Goal: Task Accomplishment & Management: Use online tool/utility

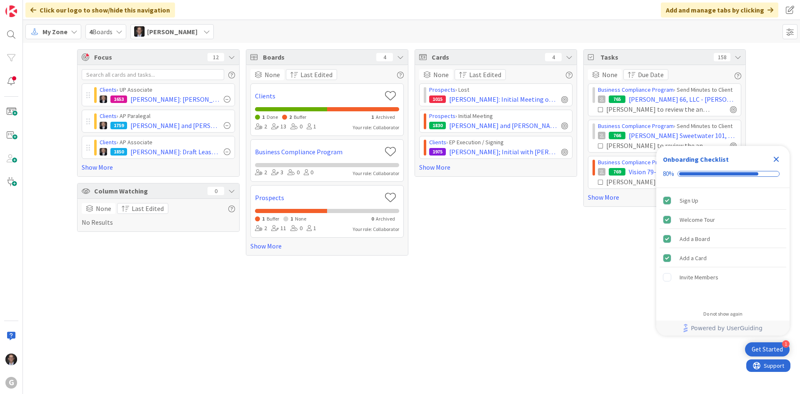
click at [71, 32] on icon at bounding box center [74, 31] width 7 height 7
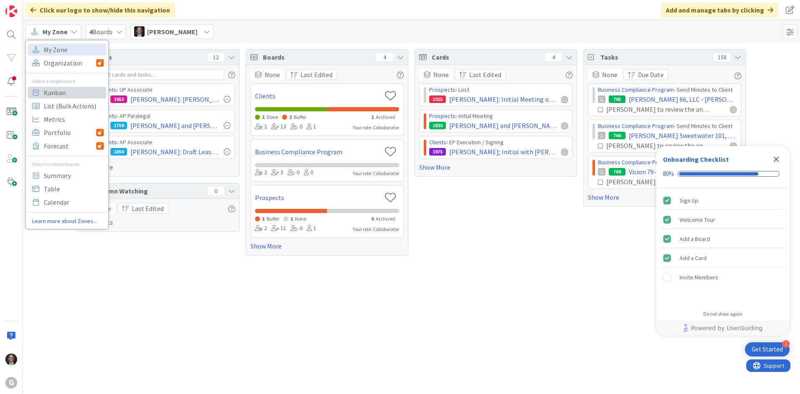
click at [59, 92] on span "Kanban" at bounding box center [74, 92] width 60 height 12
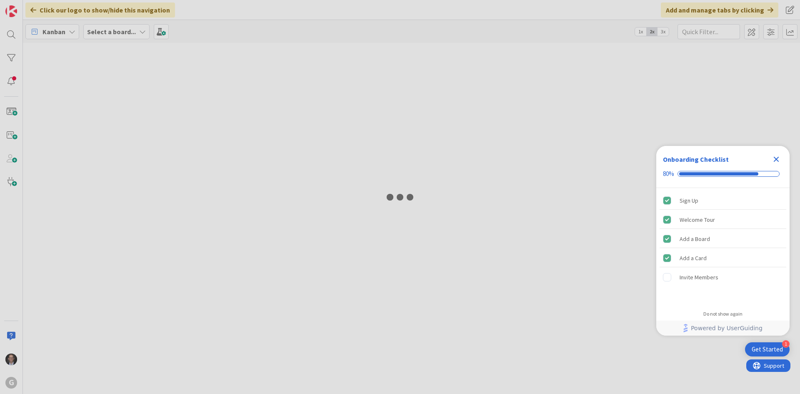
type input "[PERSON_NAME]"
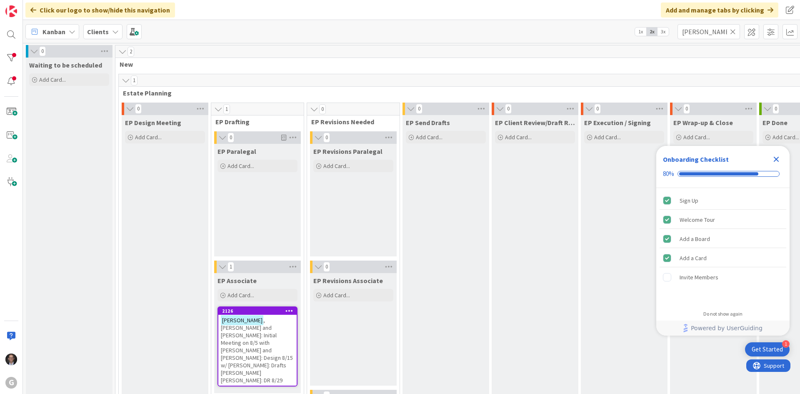
click at [603, 160] on icon "Close Checklist" at bounding box center [776, 159] width 10 height 10
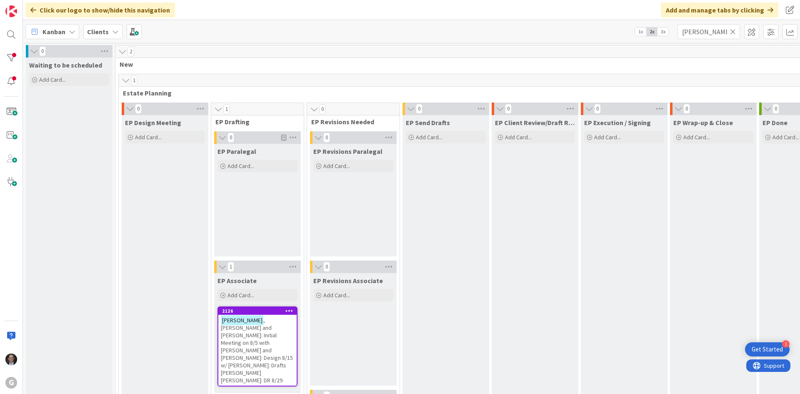
click at [603, 32] on icon at bounding box center [733, 31] width 6 height 7
click at [603, 31] on input "text" at bounding box center [708, 31] width 62 height 15
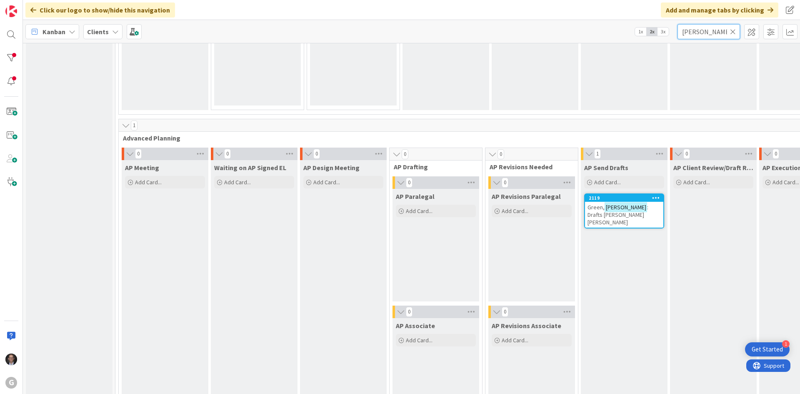
scroll to position [541, 0]
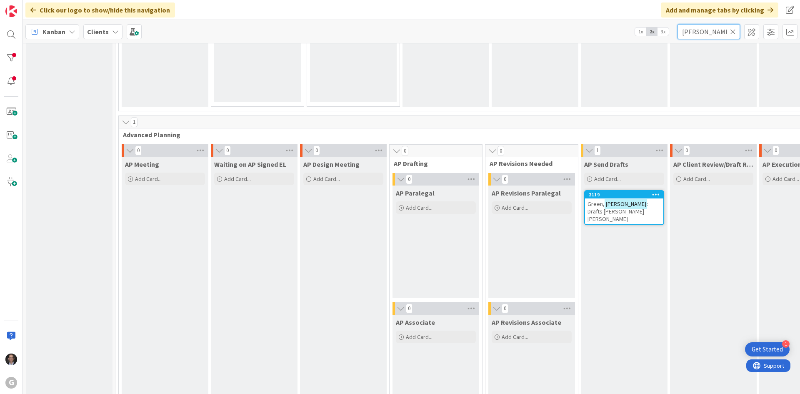
type input "[PERSON_NAME]"
click at [603, 205] on span ": Drafts [PERSON_NAME] [PERSON_NAME]" at bounding box center [617, 211] width 61 height 22
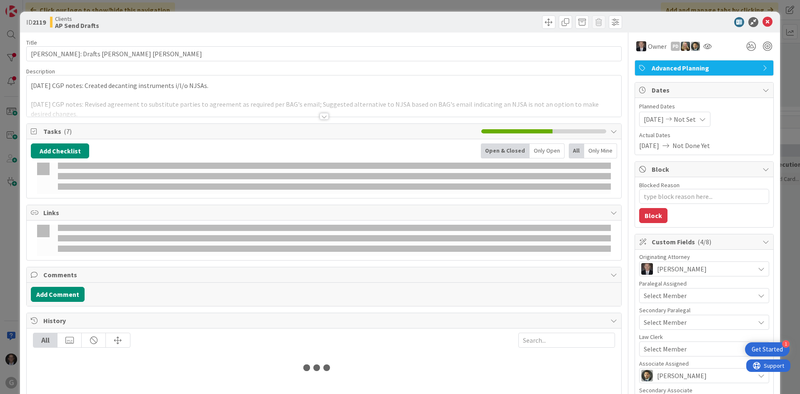
type textarea "x"
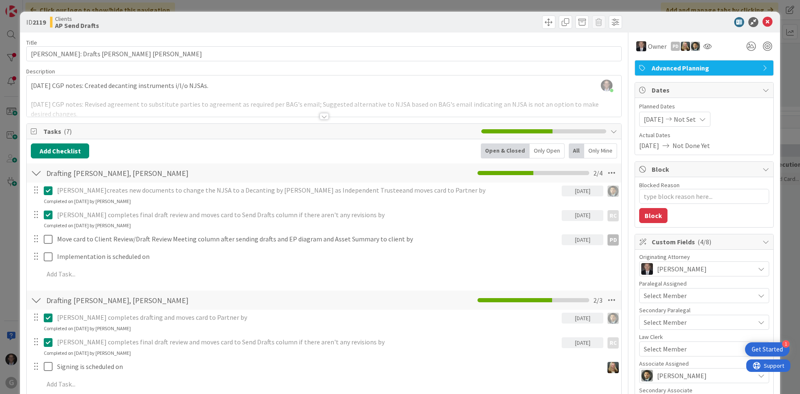
click at [323, 118] on div at bounding box center [323, 116] width 9 height 7
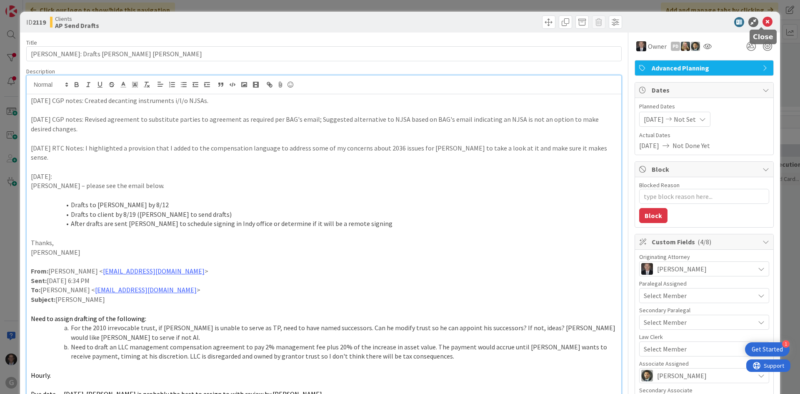
click at [603, 24] on icon at bounding box center [767, 22] width 10 height 10
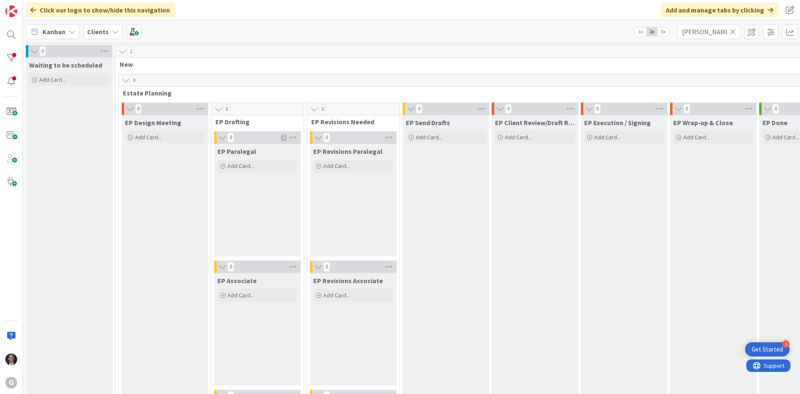
click at [603, 32] on icon at bounding box center [733, 31] width 6 height 7
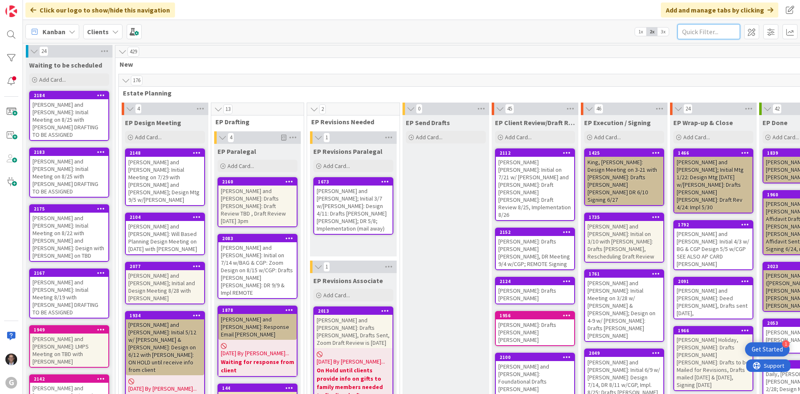
click at [603, 31] on input "text" at bounding box center [708, 31] width 62 height 15
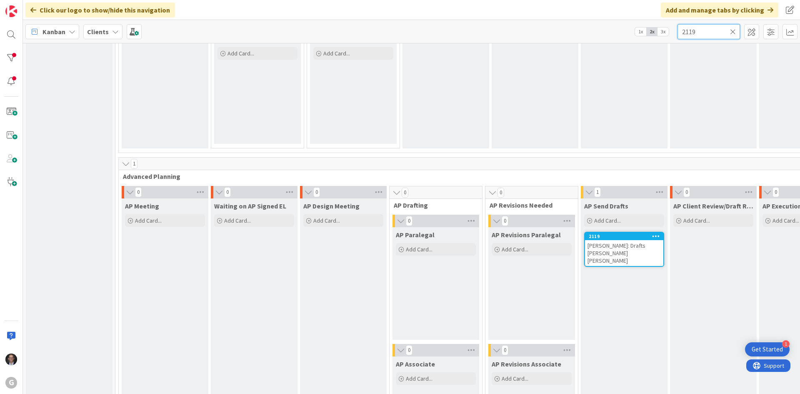
scroll to position [541, 0]
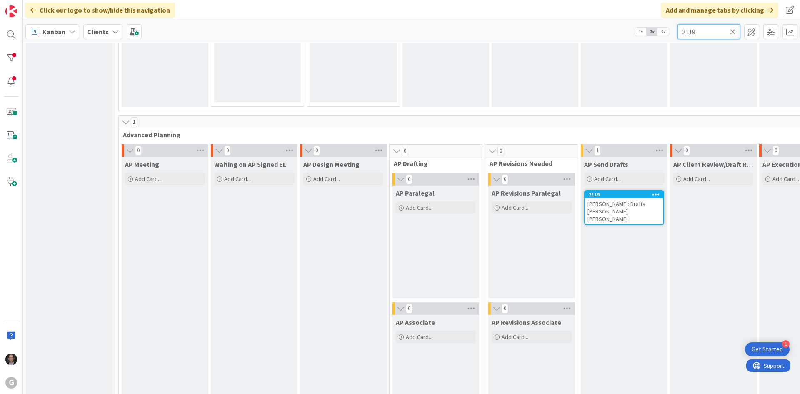
type input "2119"
click at [603, 205] on span "[PERSON_NAME]: Drafts [PERSON_NAME] [PERSON_NAME]" at bounding box center [616, 211] width 58 height 22
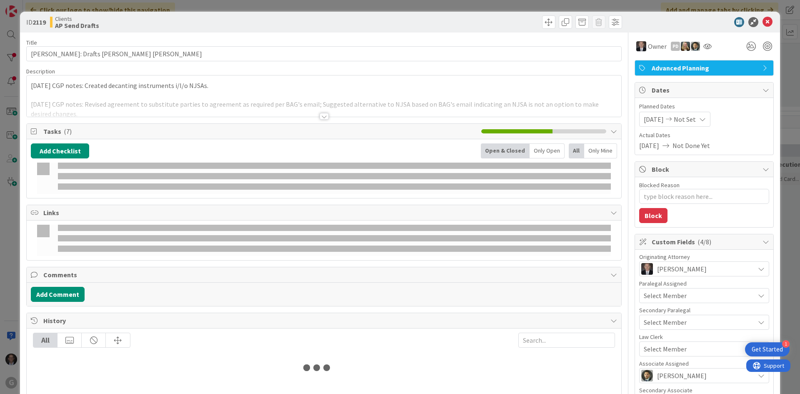
type textarea "x"
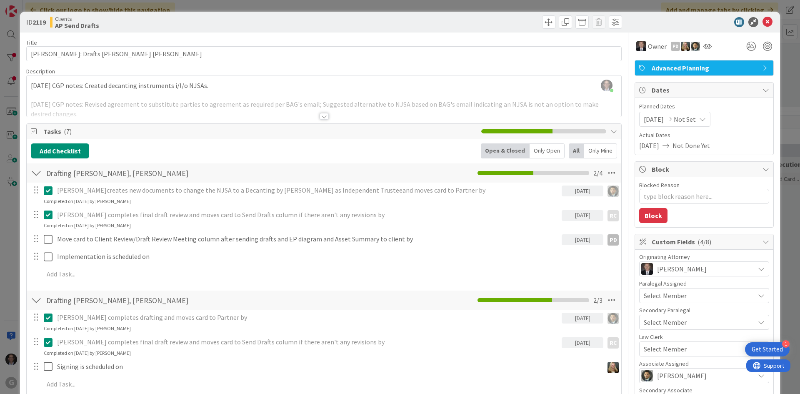
click at [322, 117] on div at bounding box center [323, 116] width 9 height 7
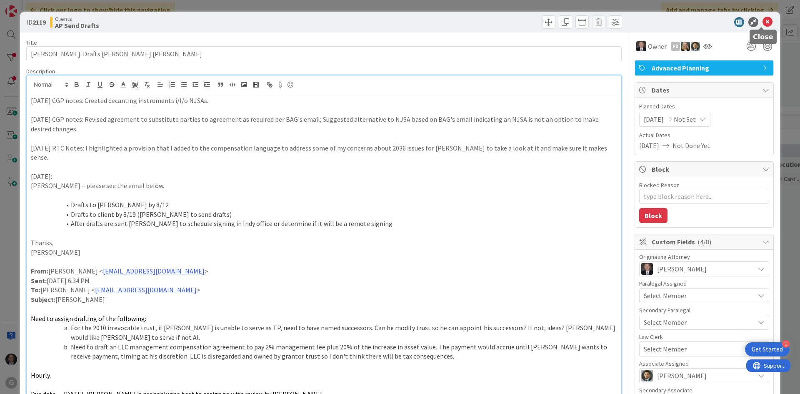
click at [603, 20] on icon at bounding box center [767, 22] width 10 height 10
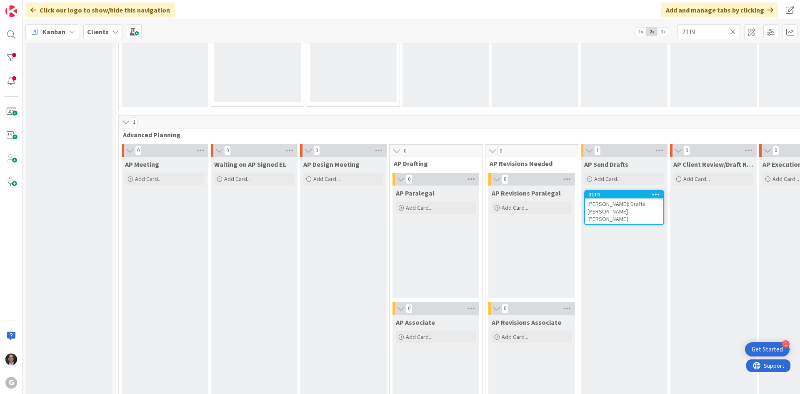
click at [603, 31] on icon at bounding box center [733, 31] width 6 height 7
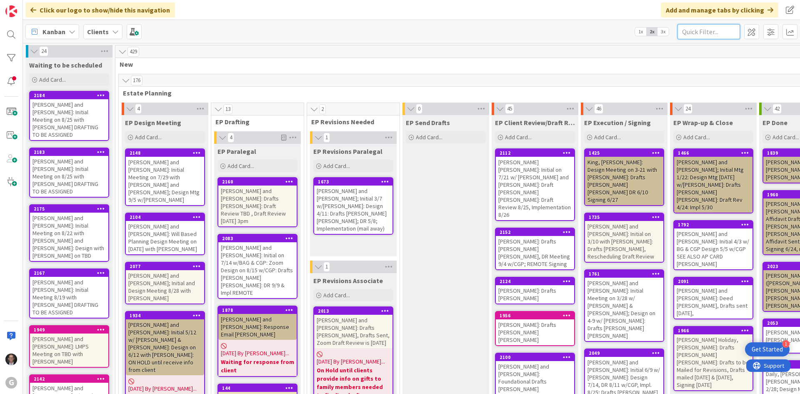
click at [603, 31] on input "text" at bounding box center [708, 31] width 62 height 15
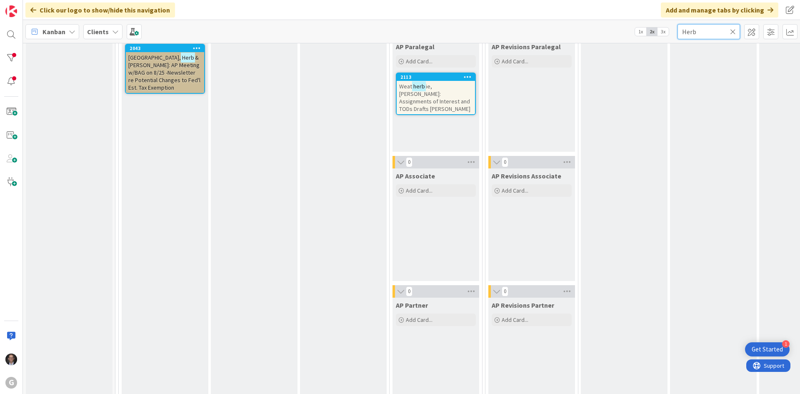
scroll to position [666, 0]
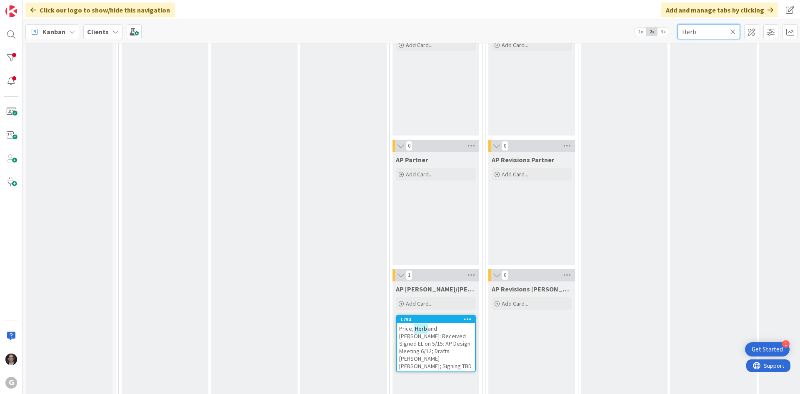
type input "Herb"
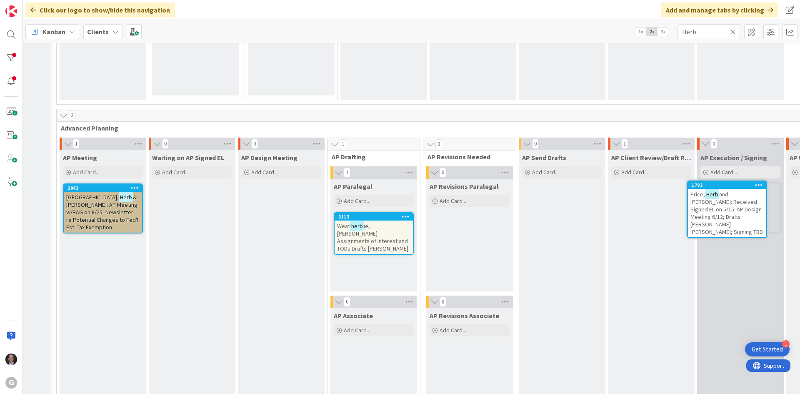
scroll to position [548, 85]
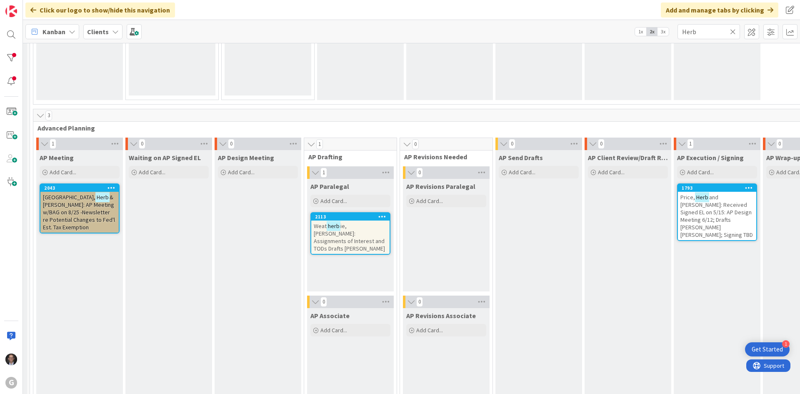
click at [603, 208] on span "and [PERSON_NAME]: Received Signed EL on 5/15: AP Design Meeting 6/12; Drafts […" at bounding box center [716, 215] width 72 height 45
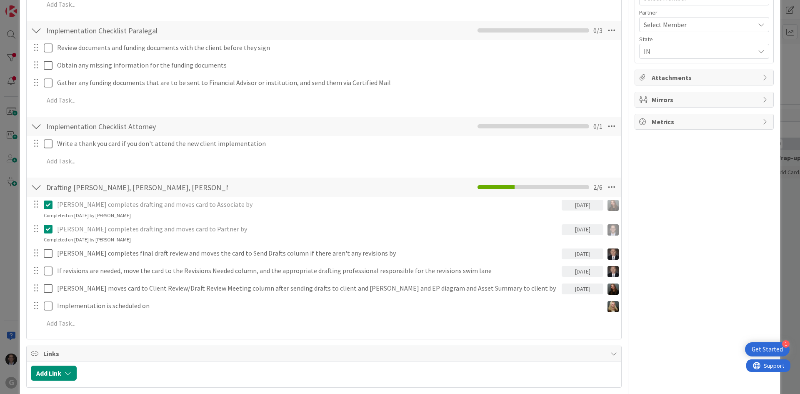
scroll to position [375, 0]
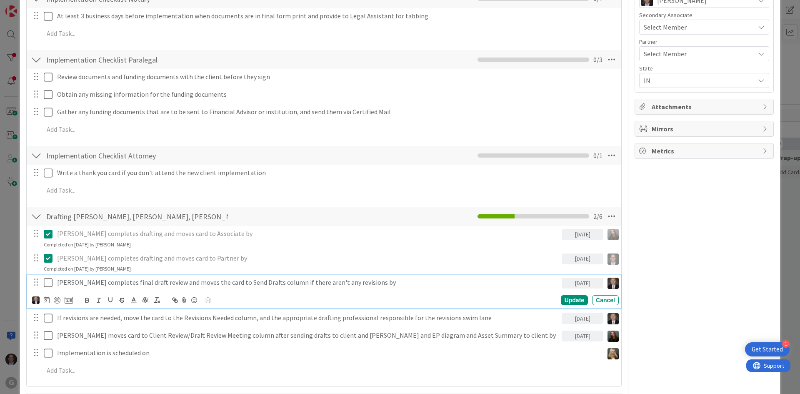
click at [49, 282] on icon at bounding box center [50, 282] width 12 height 10
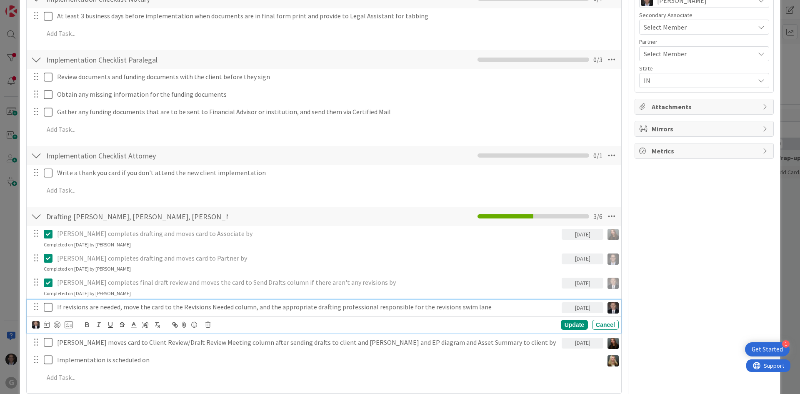
click at [172, 304] on p "If revisions are needed, move the card to the Revisions Needed column, and the …" at bounding box center [307, 307] width 501 height 10
click at [208, 325] on icon at bounding box center [207, 325] width 5 height 6
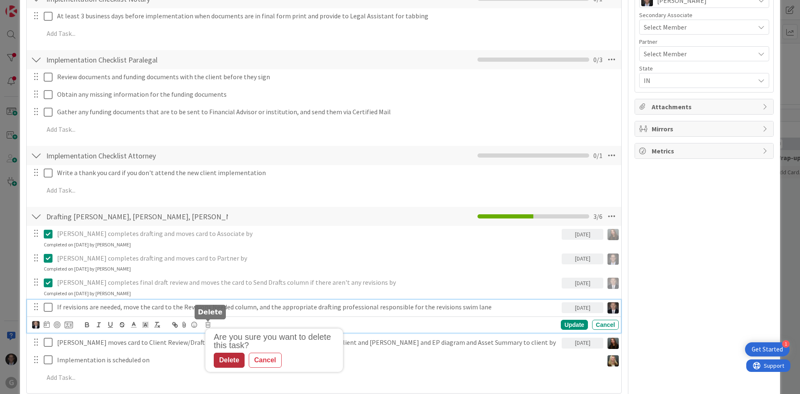
click at [222, 361] on div "Delete" at bounding box center [229, 359] width 31 height 15
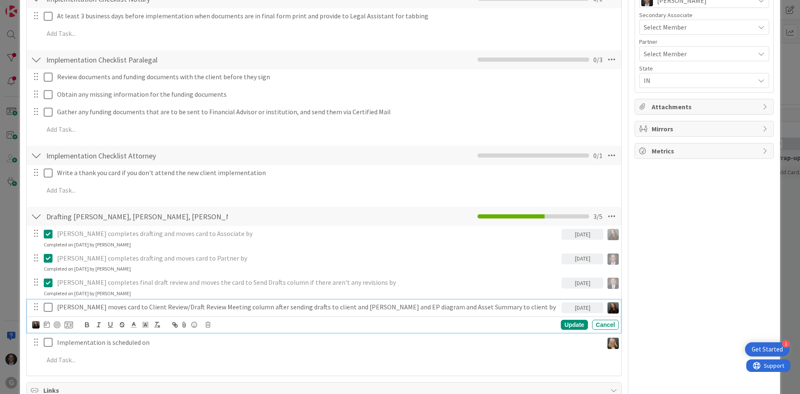
click at [47, 306] on icon at bounding box center [50, 307] width 12 height 10
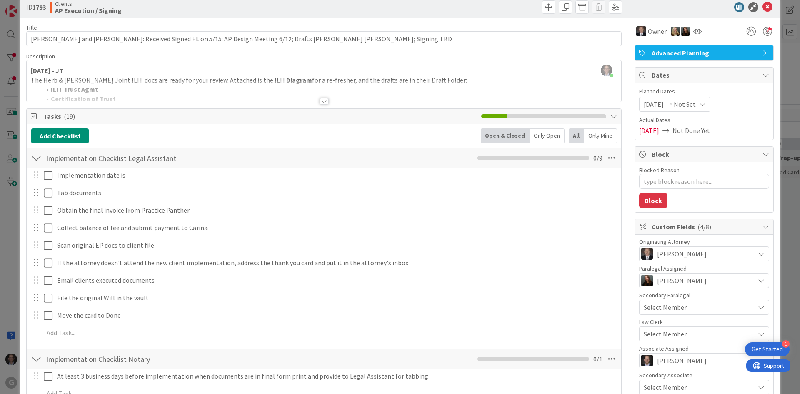
scroll to position [0, 0]
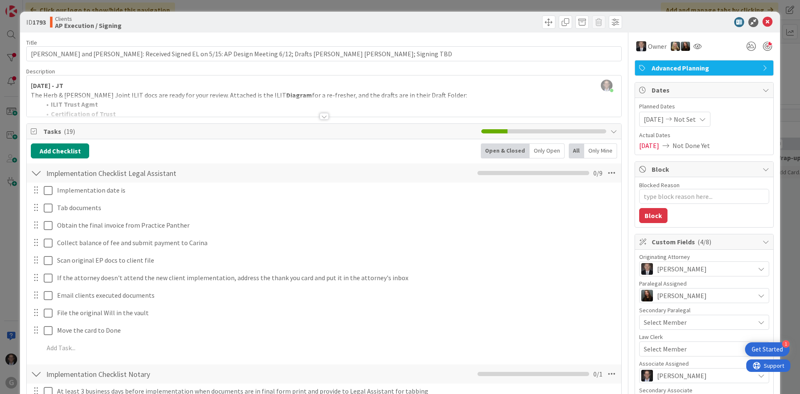
click at [322, 116] on div at bounding box center [323, 116] width 9 height 7
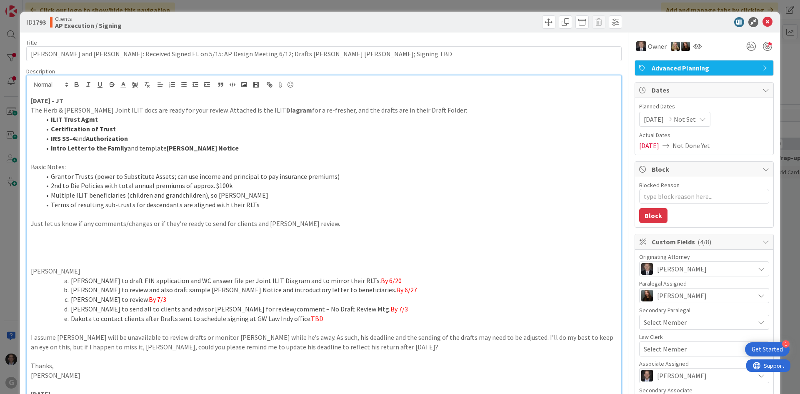
click at [77, 101] on p "[DATE] - JT" at bounding box center [324, 101] width 586 height 10
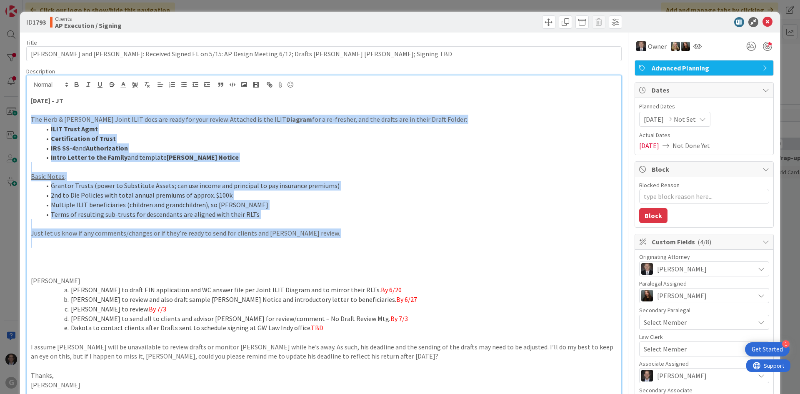
drag, startPoint x: 31, startPoint y: 117, endPoint x: 244, endPoint y: 244, distance: 247.6
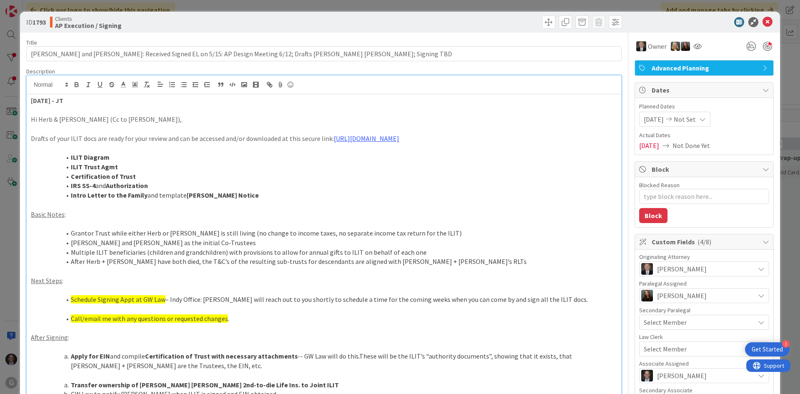
click at [31, 119] on p "Hi Herb & [PERSON_NAME] (Cc to [PERSON_NAME])," at bounding box center [324, 120] width 586 height 10
drag, startPoint x: 30, startPoint y: 120, endPoint x: 187, endPoint y: 120, distance: 157.0
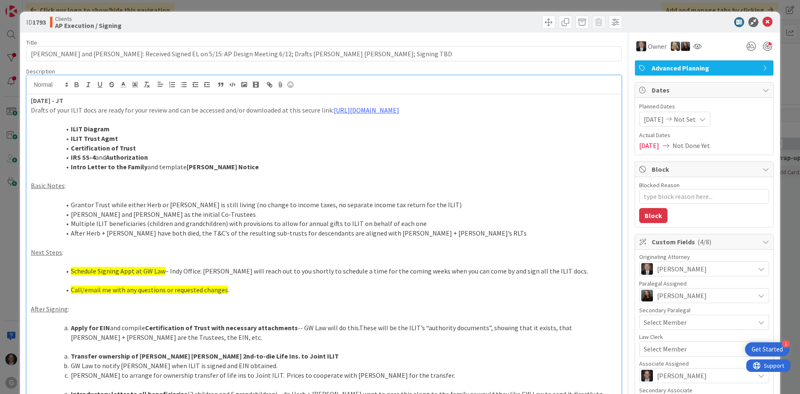
type textarea "x"
click at [71, 127] on strong "ILIT Diagram" at bounding box center [90, 129] width 39 height 8
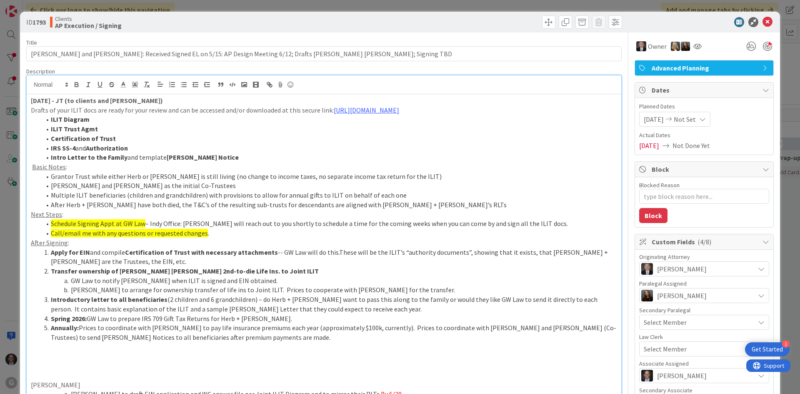
click at [51, 354] on p at bounding box center [324, 356] width 586 height 10
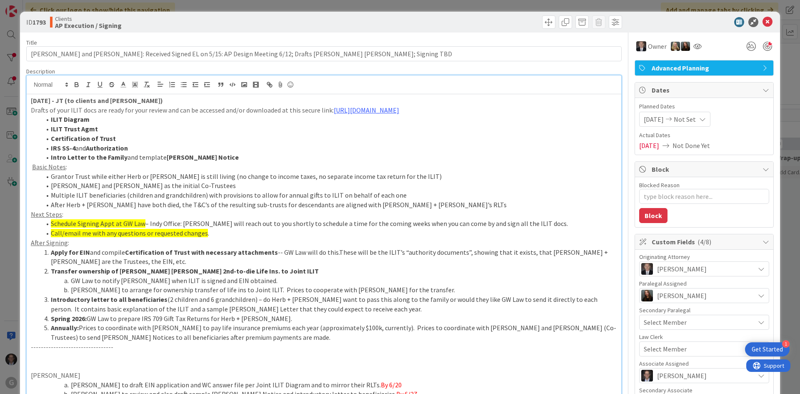
click at [71, 356] on p at bounding box center [324, 356] width 586 height 10
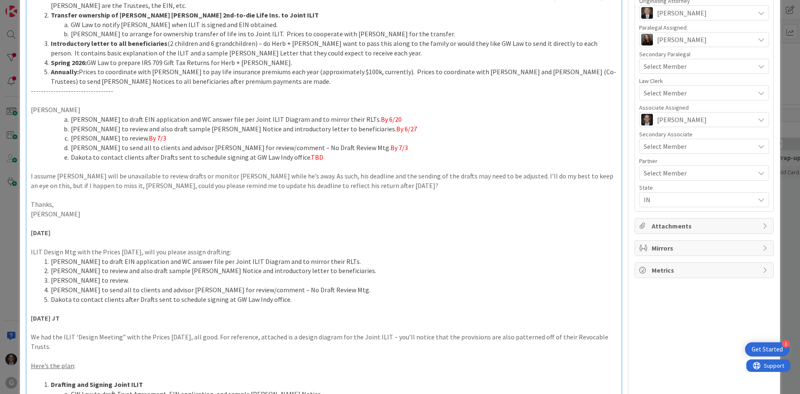
type textarea "x"
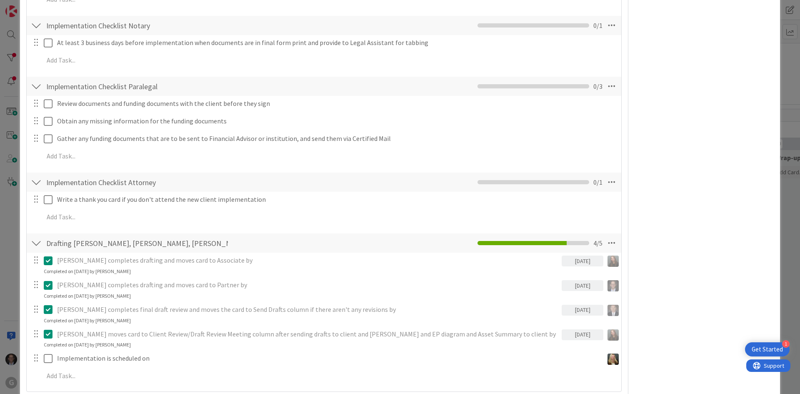
scroll to position [1541, 0]
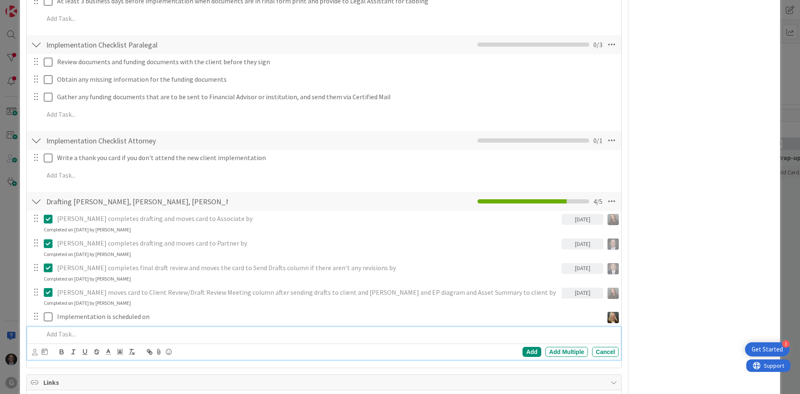
click at [67, 329] on p at bounding box center [329, 334] width 571 height 10
click at [32, 349] on icon at bounding box center [34, 352] width 5 height 6
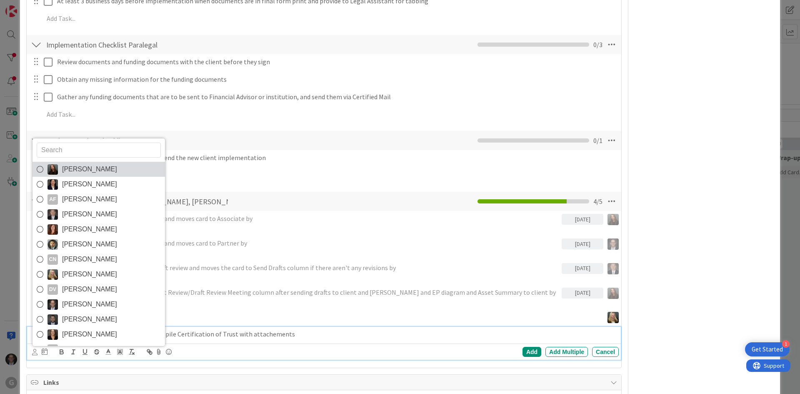
click at [38, 163] on icon at bounding box center [40, 169] width 7 height 12
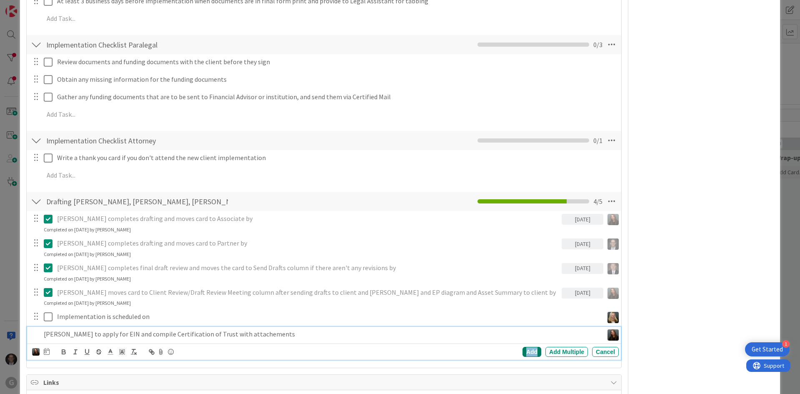
click at [524, 347] on div "Add" at bounding box center [531, 352] width 19 height 10
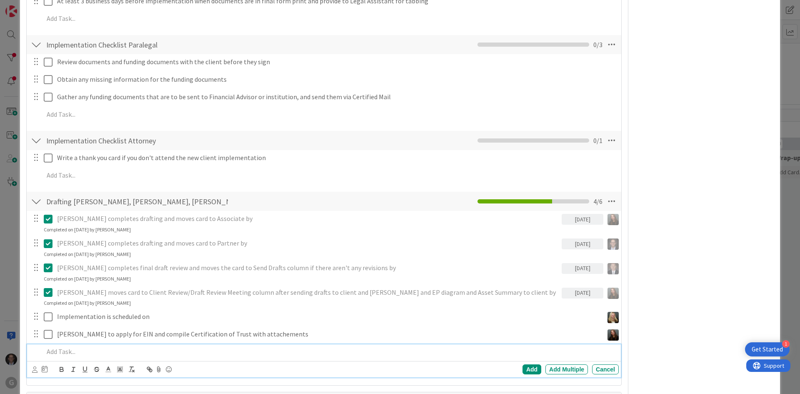
click at [71, 347] on p at bounding box center [329, 352] width 571 height 10
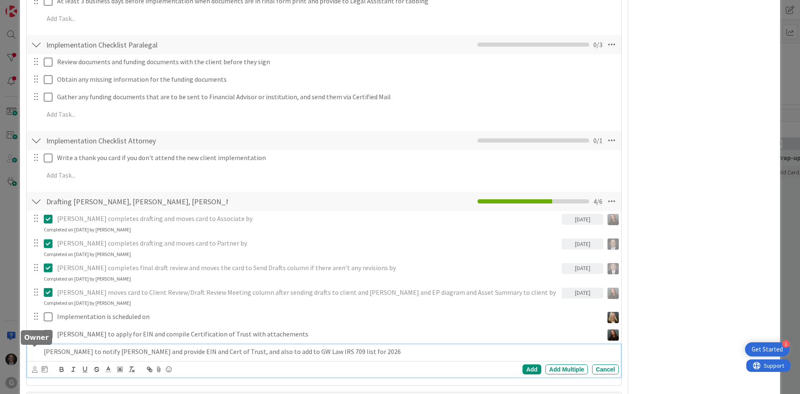
click at [36, 347] on div at bounding box center [34, 345] width 5 height 2
click at [57, 347] on p "[PERSON_NAME] to notify [PERSON_NAME] and provide EIN and Cert of Trust, and al…" at bounding box center [329, 352] width 571 height 10
click at [32, 366] on icon at bounding box center [34, 369] width 5 height 6
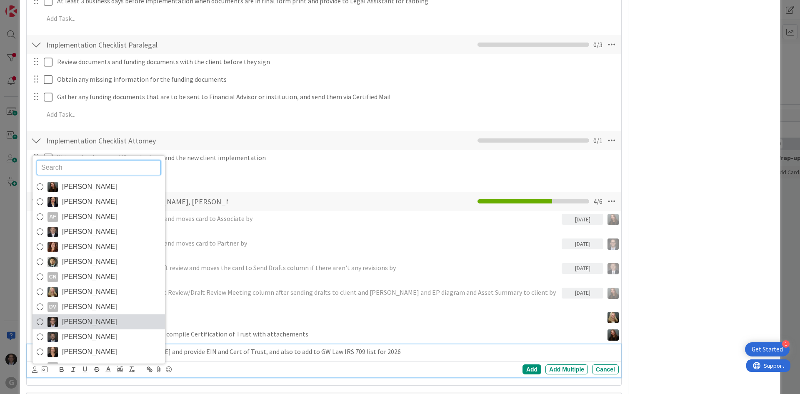
click at [40, 315] on icon at bounding box center [40, 321] width 7 height 12
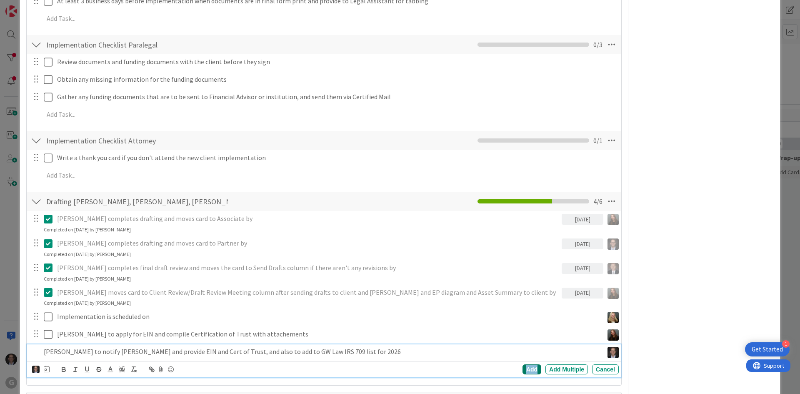
click at [522, 364] on div "Add" at bounding box center [531, 369] width 19 height 10
type textarea "x"
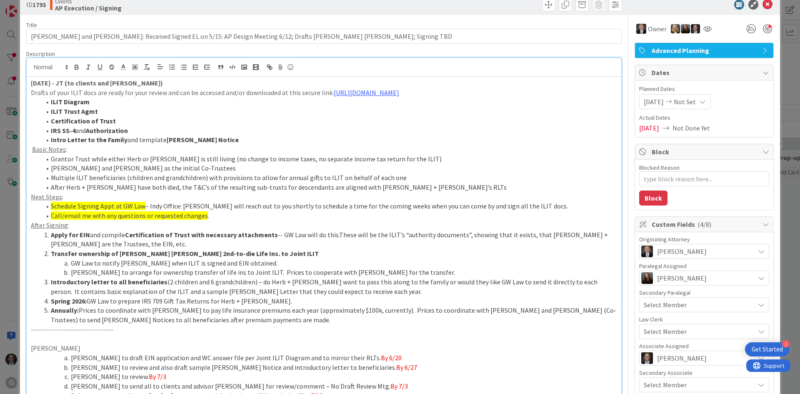
scroll to position [0, 0]
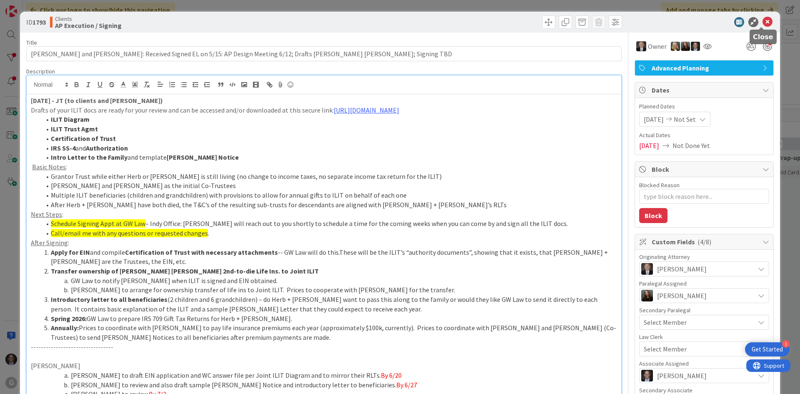
click at [603, 22] on icon at bounding box center [767, 22] width 10 height 10
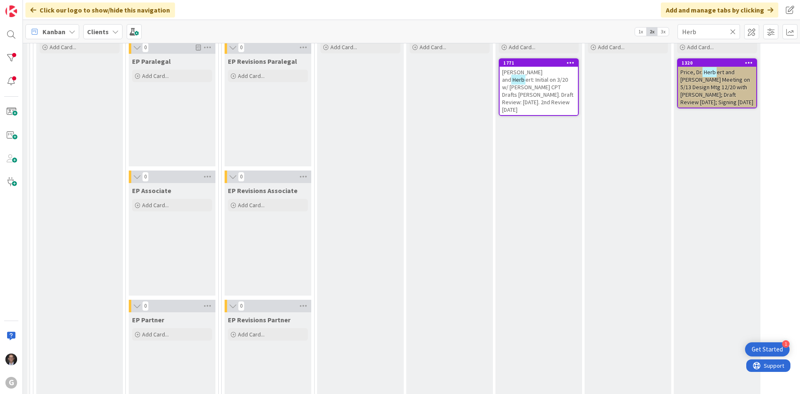
scroll to position [0, 85]
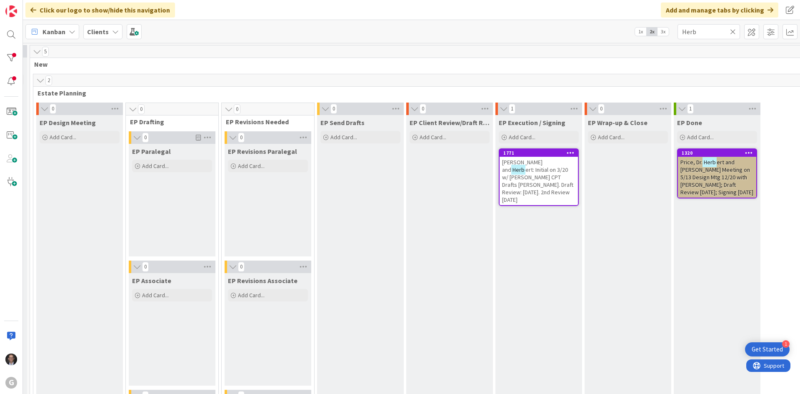
click at [603, 32] on icon at bounding box center [733, 31] width 6 height 7
